Goal: Information Seeking & Learning: Learn about a topic

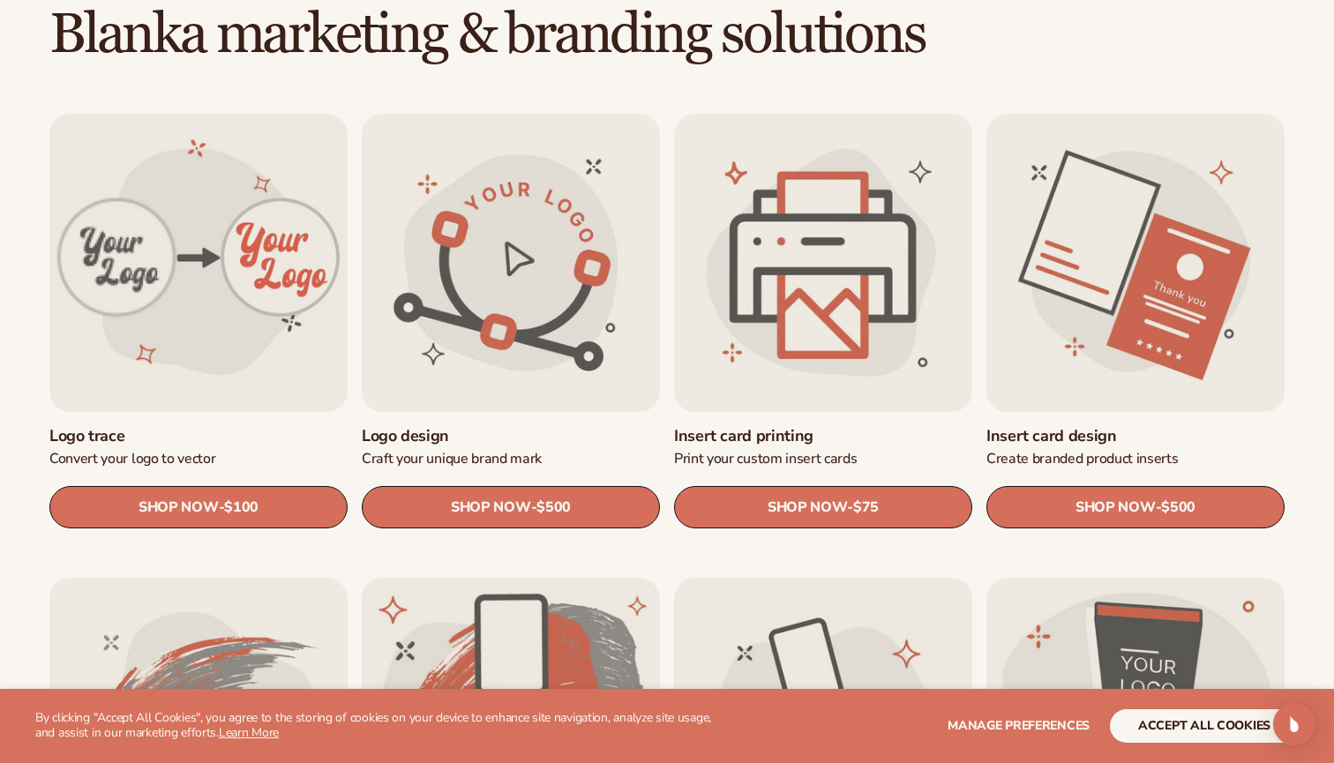
scroll to position [518, 0]
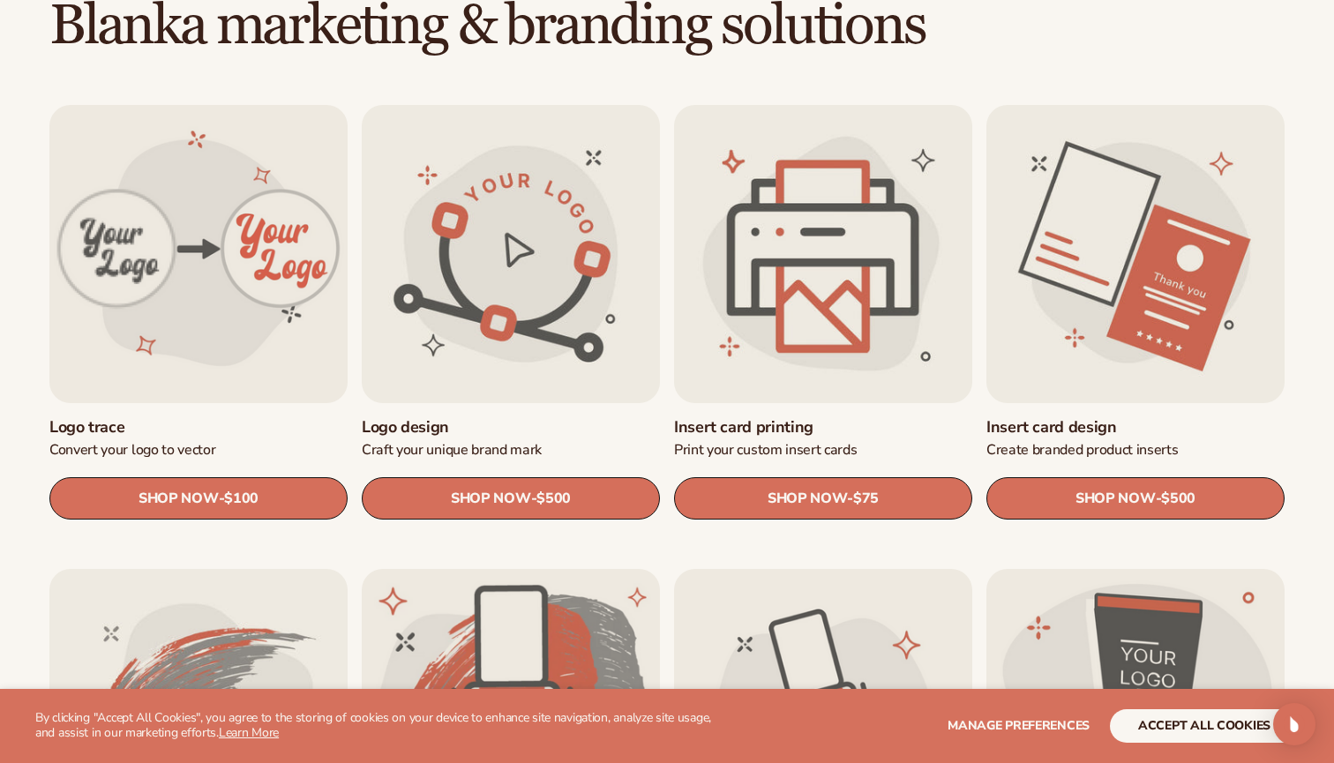
click at [796, 417] on link "Insert card printing" at bounding box center [823, 427] width 298 height 20
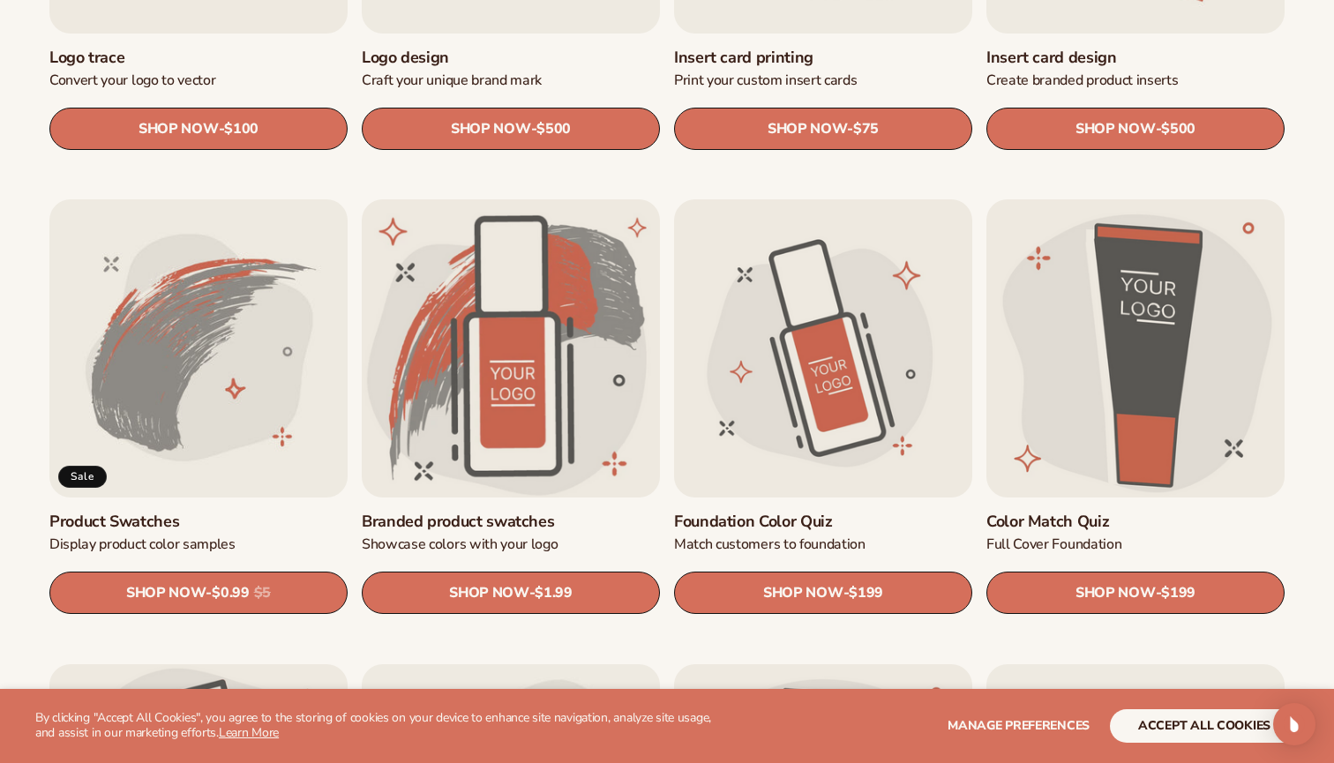
scroll to position [888, 0]
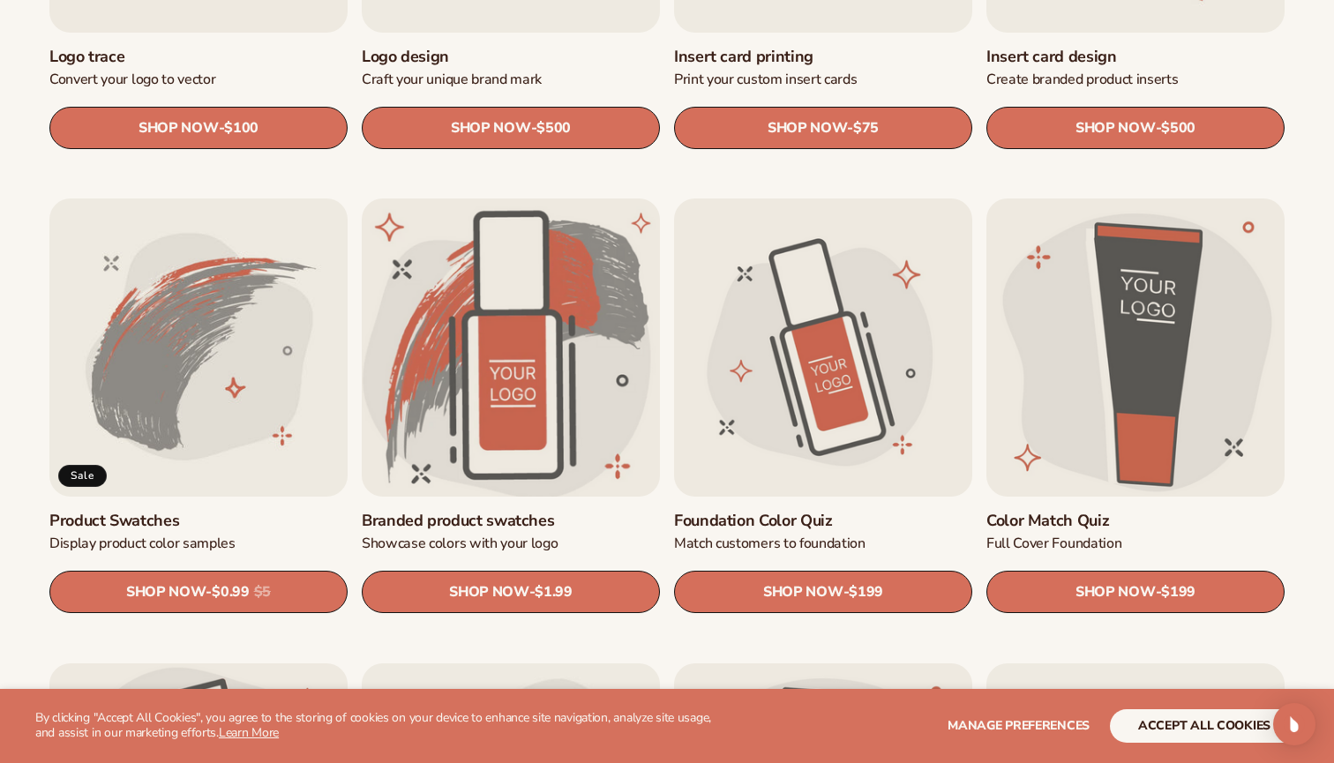
click at [512, 511] on link "Branded product swatches" at bounding box center [511, 521] width 298 height 20
